Goal: Task Accomplishment & Management: Manage account settings

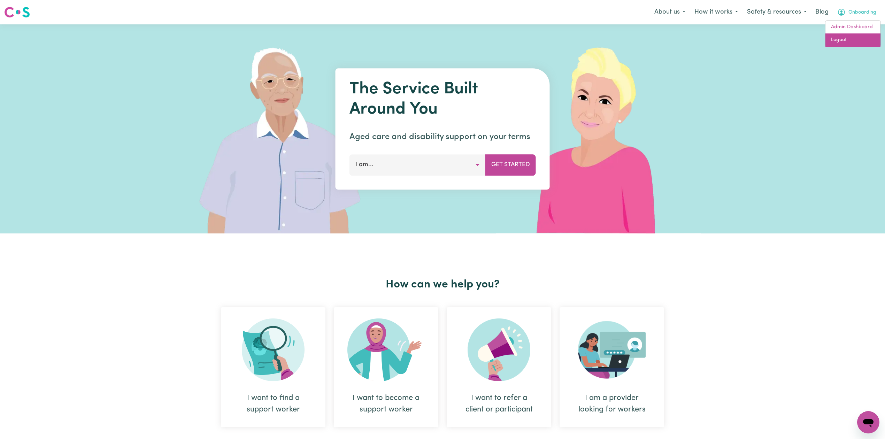
click at [865, 40] on link "Logout" at bounding box center [852, 39] width 55 height 13
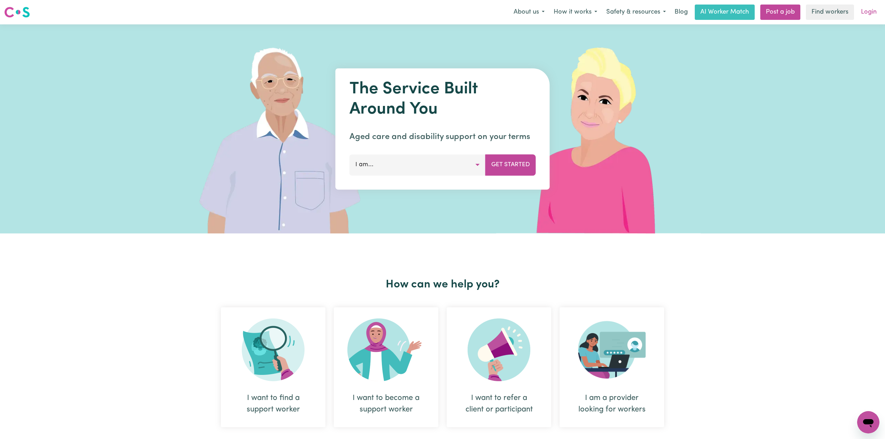
click at [870, 10] on link "Login" at bounding box center [869, 12] width 24 height 15
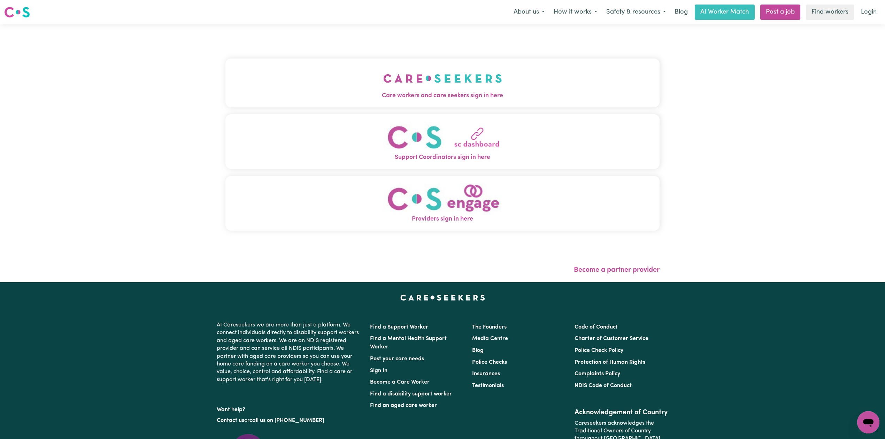
click at [339, 99] on span "Care workers and care seekers sign in here" at bounding box center [442, 95] width 434 height 9
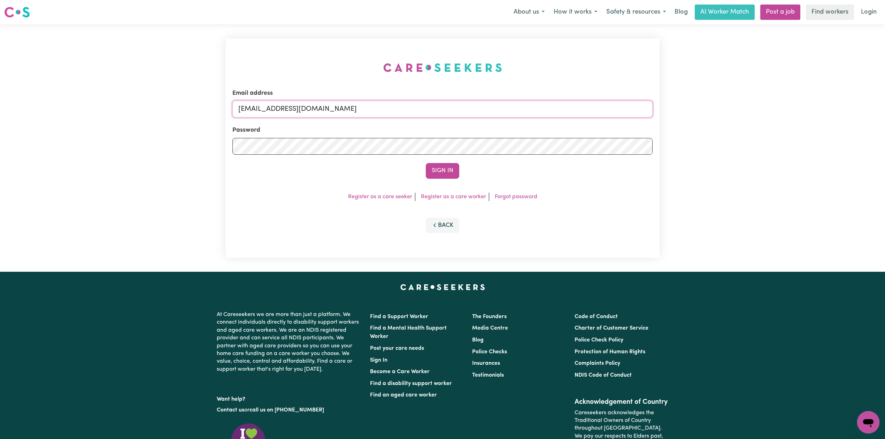
click at [339, 116] on input "[EMAIL_ADDRESS][DOMAIN_NAME]" at bounding box center [442, 109] width 420 height 17
drag, startPoint x: 275, startPoint y: 109, endPoint x: 456, endPoint y: 114, distance: 181.6
click at [456, 114] on input "Superuser~[PERSON_NAME][EMAIL_ADDRESS][DOMAIN_NAME]" at bounding box center [442, 109] width 420 height 17
type input "Superuser~[PERSON_NAME][EMAIL_ADDRESS][DOMAIN_NAME]"
click at [451, 169] on button "Sign In" at bounding box center [442, 170] width 33 height 15
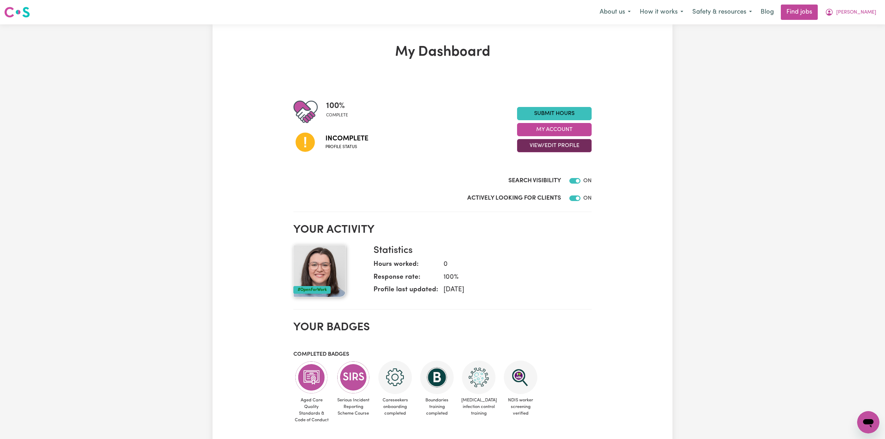
click at [549, 149] on button "View/Edit Profile" at bounding box center [554, 145] width 75 height 13
click at [544, 179] on link "Edit Profile" at bounding box center [549, 177] width 65 height 14
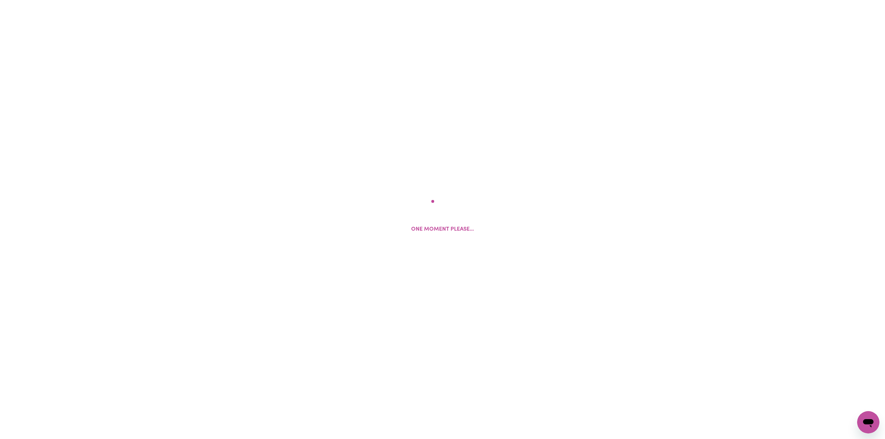
select select "[DEMOGRAPHIC_DATA]"
select select "[DEMOGRAPHIC_DATA] Citizen"
select select "Studying a healthcare related degree or qualification"
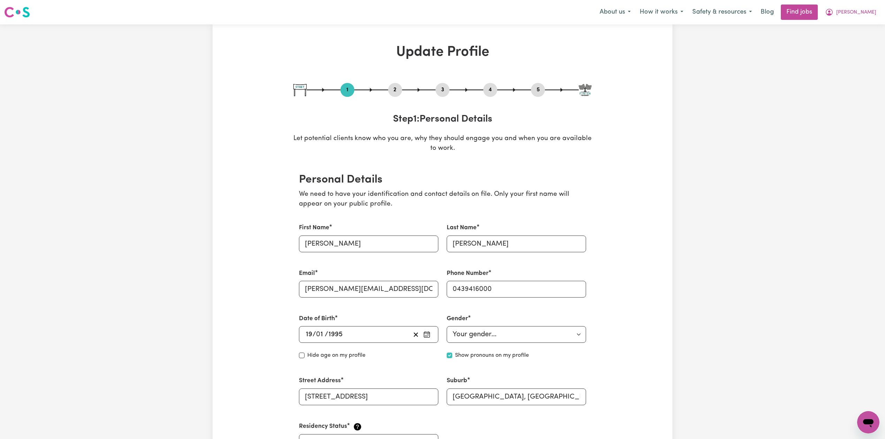
click at [405, 85] on div "1 2 3 4 5" at bounding box center [442, 90] width 298 height 14
drag, startPoint x: 396, startPoint y: 88, endPoint x: 381, endPoint y: 99, distance: 18.7
click at [395, 88] on button "2" at bounding box center [395, 89] width 14 height 9
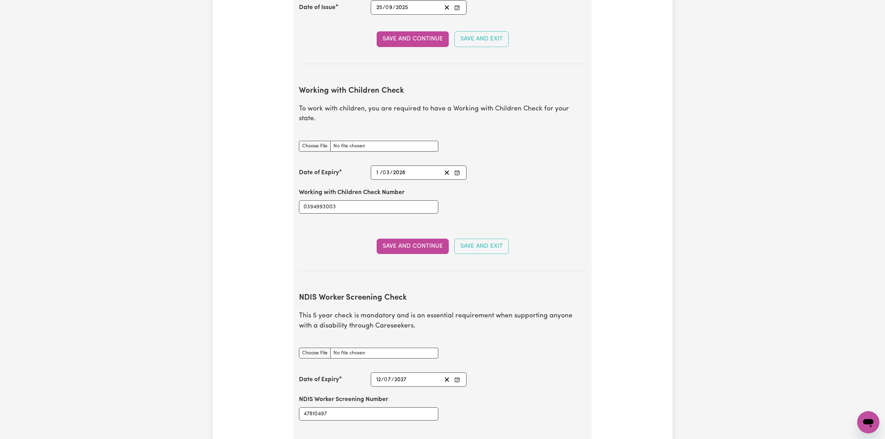
scroll to position [789, 0]
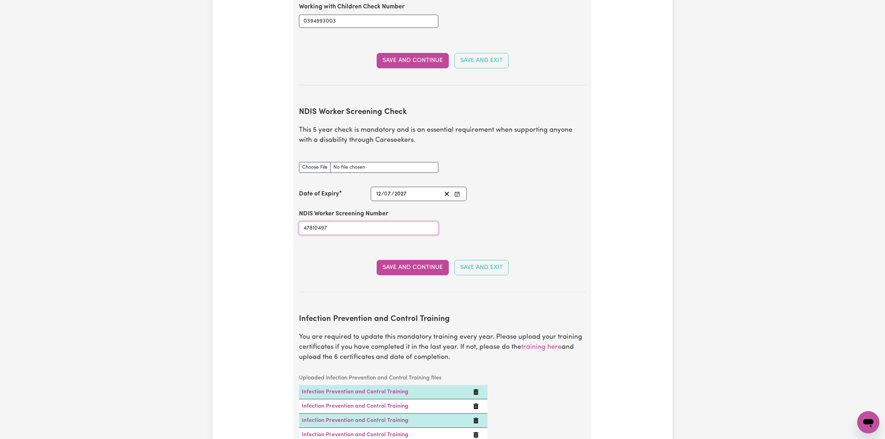
click at [339, 226] on input "47810497" at bounding box center [368, 228] width 139 height 13
click at [302, 154] on div "NDIS Worker Screening Check document" at bounding box center [368, 163] width 139 height 19
click at [307, 162] on input "NDIS Worker Screening Check document" at bounding box center [368, 167] width 139 height 11
type input "C:\fakepath\[PERSON_NAME] NDIS 47810497.png"
click at [421, 262] on button "Save and Continue" at bounding box center [413, 267] width 72 height 15
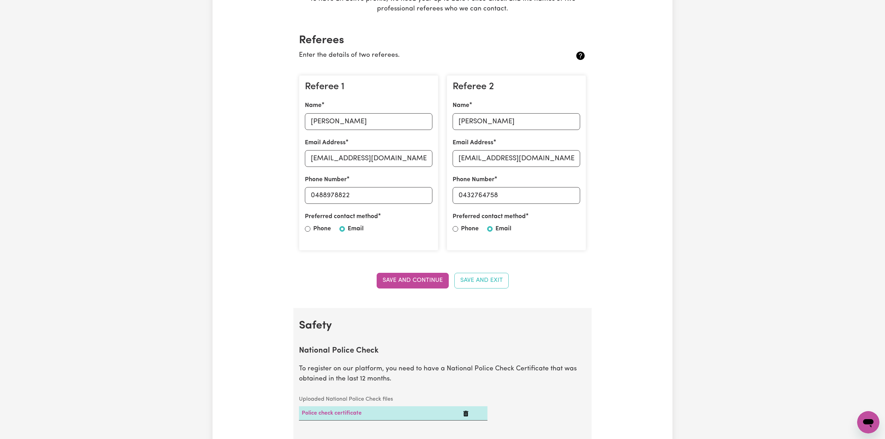
scroll to position [0, 0]
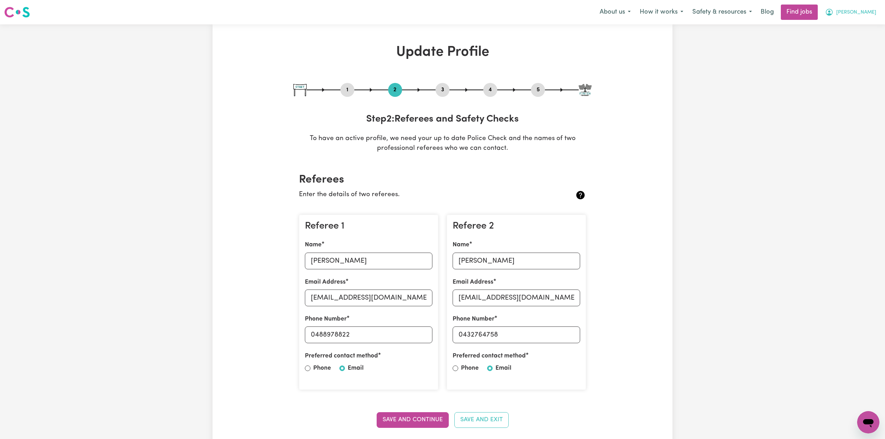
click at [872, 12] on span "[PERSON_NAME]" at bounding box center [856, 13] width 40 height 8
click at [347, 87] on button "1" at bounding box center [347, 89] width 14 height 9
select select "[DEMOGRAPHIC_DATA]"
select select "[DEMOGRAPHIC_DATA] Citizen"
select select "Studying a healthcare related degree or qualification"
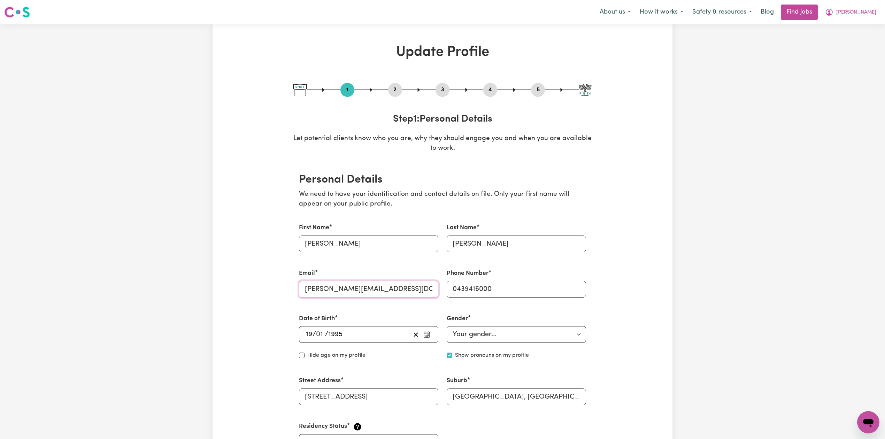
click at [340, 287] on input "[PERSON_NAME][EMAIL_ADDRESS][DOMAIN_NAME]" at bounding box center [368, 289] width 139 height 17
drag, startPoint x: 879, startPoint y: 11, endPoint x: 877, endPoint y: 16, distance: 5.3
click at [879, 12] on button "[PERSON_NAME]" at bounding box center [850, 12] width 60 height 15
click at [848, 54] on link "Logout" at bounding box center [852, 53] width 55 height 13
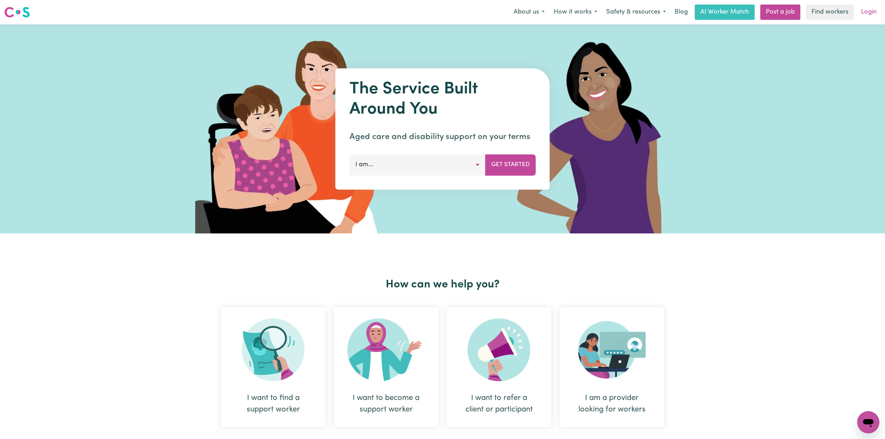
click at [869, 13] on link "Login" at bounding box center [869, 12] width 24 height 15
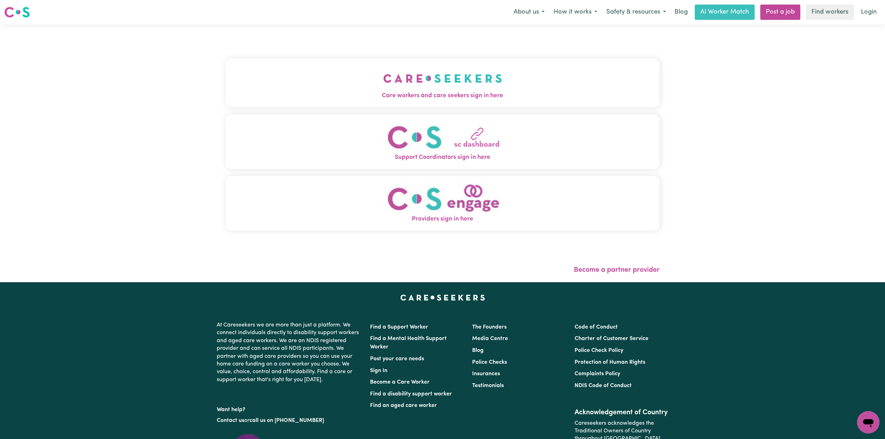
click at [399, 51] on div "Care workers and care seekers sign in here Support Coordinators sign in here Pr…" at bounding box center [442, 147] width 434 height 219
drag, startPoint x: 350, startPoint y: 81, endPoint x: 292, endPoint y: 116, distance: 67.8
click at [350, 82] on button "Care workers and care seekers sign in here" at bounding box center [442, 83] width 434 height 49
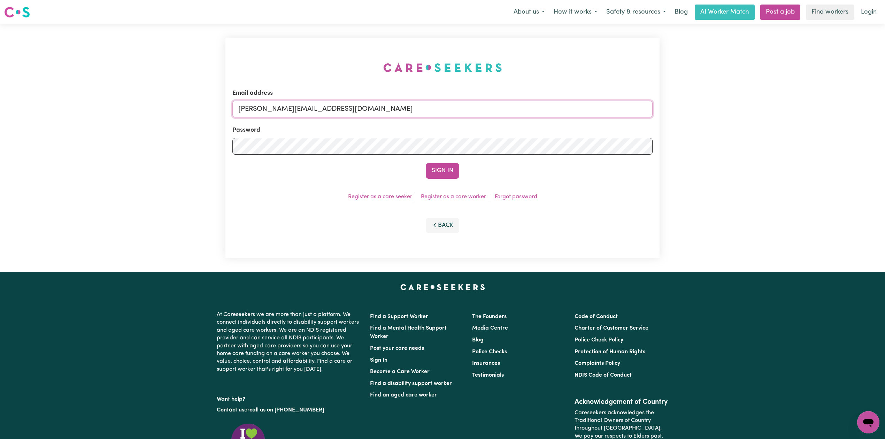
click at [388, 105] on input "[PERSON_NAME][EMAIL_ADDRESS][DOMAIN_NAME]" at bounding box center [442, 109] width 420 height 17
drag, startPoint x: 274, startPoint y: 109, endPoint x: 548, endPoint y: 110, distance: 274.2
click at [548, 110] on input "Superuser~[EMAIL_ADDRESS][DOMAIN_NAME]" at bounding box center [442, 109] width 420 height 17
type input "Superuser~[EMAIL_ADDRESS][DOMAIN_NAME]"
click at [445, 169] on button "Sign In" at bounding box center [442, 170] width 33 height 15
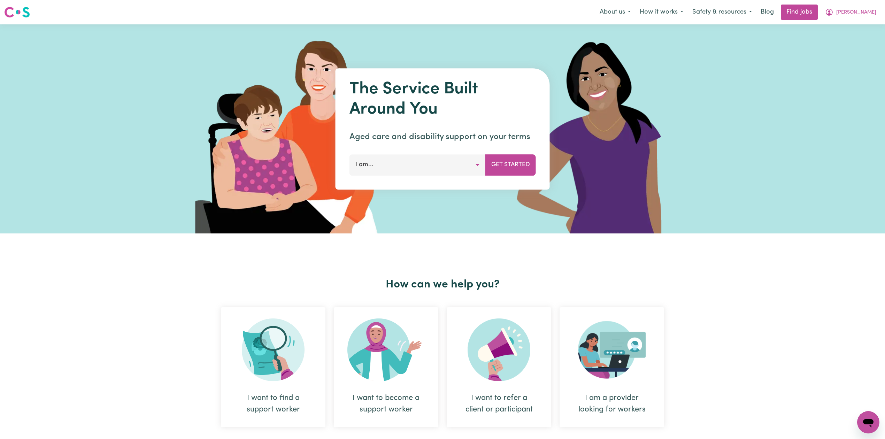
click at [863, 1] on nav "Menu About us How it works Safety & resources Blog Find jobs [PERSON_NAME]" at bounding box center [442, 12] width 885 height 24
click at [865, 13] on button "[PERSON_NAME]" at bounding box center [850, 12] width 60 height 15
click at [847, 56] on link "Logout" at bounding box center [852, 53] width 55 height 13
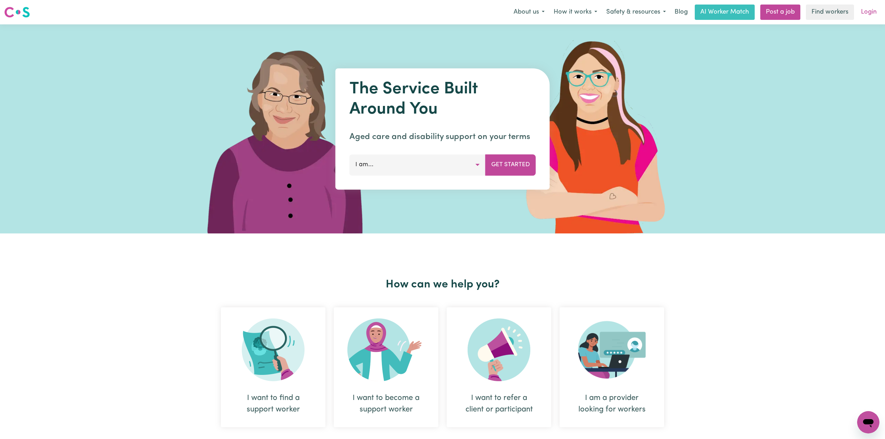
click at [869, 11] on link "Login" at bounding box center [869, 12] width 24 height 15
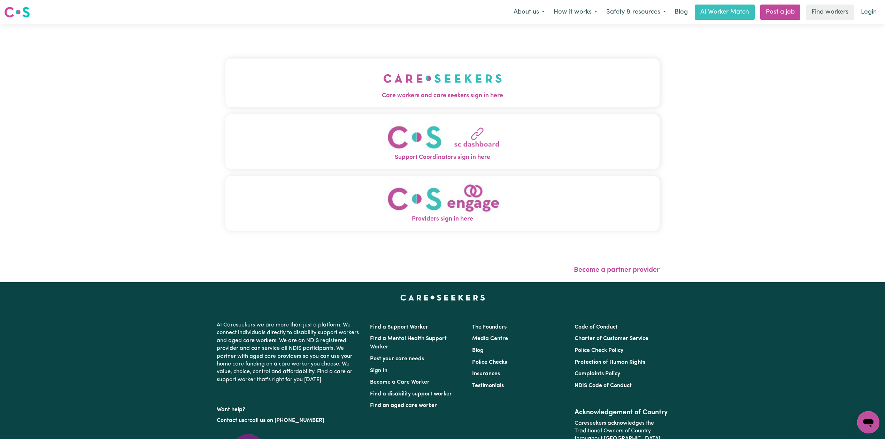
click at [286, 112] on div "Care workers and care seekers sign in here Support Coordinators sign in here Pr…" at bounding box center [442, 147] width 434 height 219
click at [307, 68] on button "Care workers and care seekers sign in here" at bounding box center [442, 83] width 434 height 49
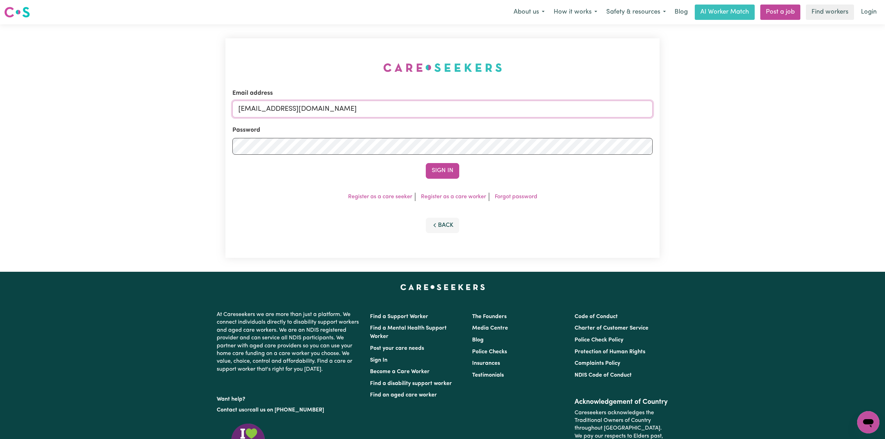
drag, startPoint x: 302, startPoint y: 107, endPoint x: 299, endPoint y: 110, distance: 3.9
click at [302, 107] on input "[EMAIL_ADDRESS][DOMAIN_NAME]" at bounding box center [442, 109] width 420 height 17
drag, startPoint x: 386, startPoint y: 130, endPoint x: 537, endPoint y: 161, distance: 154.2
click at [551, 157] on form "Email address Superuser~[EMAIL_ADDRESS][DOMAIN_NAME] Password Sign In" at bounding box center [442, 134] width 420 height 90
drag, startPoint x: 284, startPoint y: 109, endPoint x: 274, endPoint y: 107, distance: 10.8
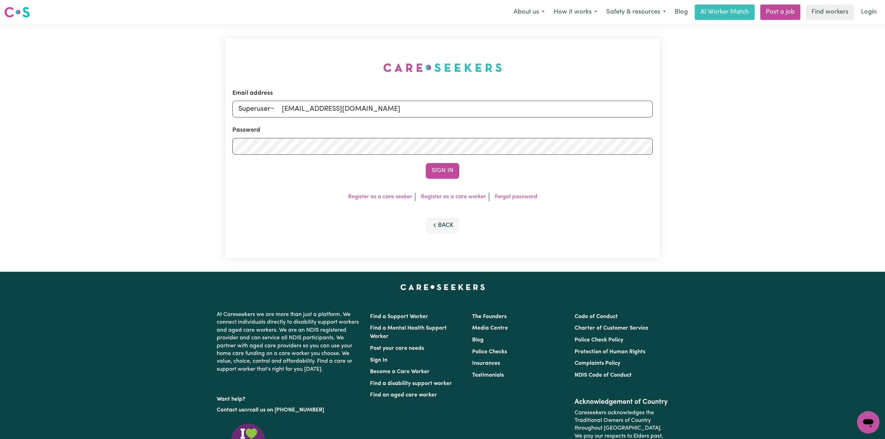
click at [274, 107] on input "Superuser~ [EMAIL_ADDRESS][DOMAIN_NAME]" at bounding box center [442, 109] width 420 height 17
type input "Superuser~[EMAIL_ADDRESS][DOMAIN_NAME]"
click at [453, 169] on button "Sign In" at bounding box center [442, 170] width 33 height 15
